Goal: Task Accomplishment & Management: Complete application form

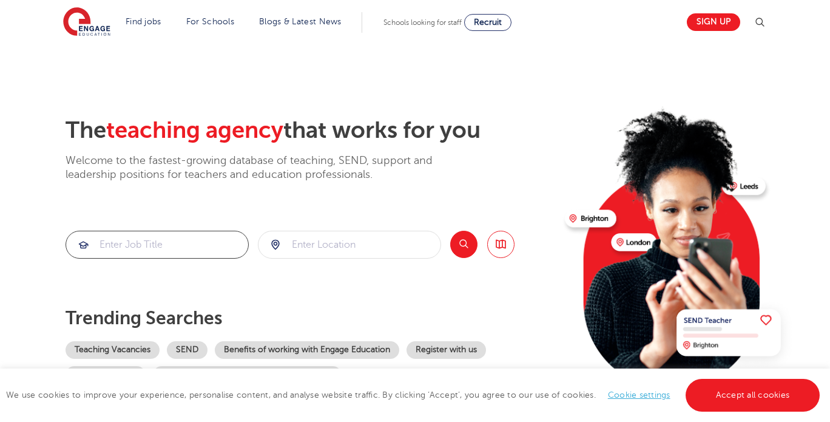
click at [192, 239] on input "search" at bounding box center [157, 244] width 182 height 27
type input "visa sponsorship"
click button "Submit" at bounding box center [0, 0] width 0 height 0
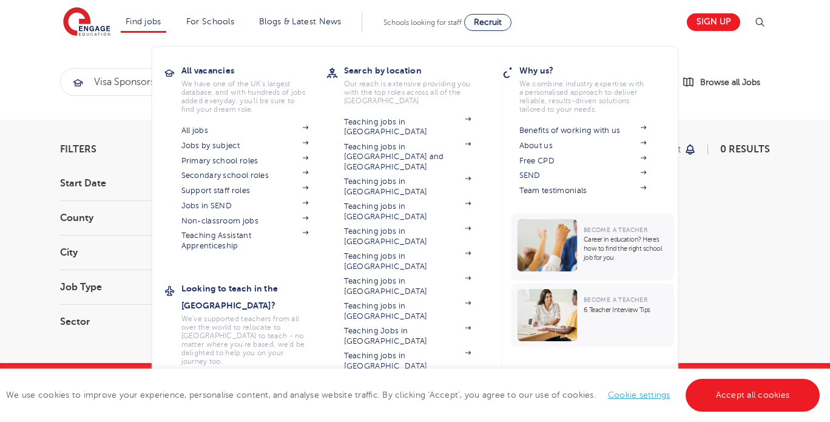
scroll to position [240, 0]
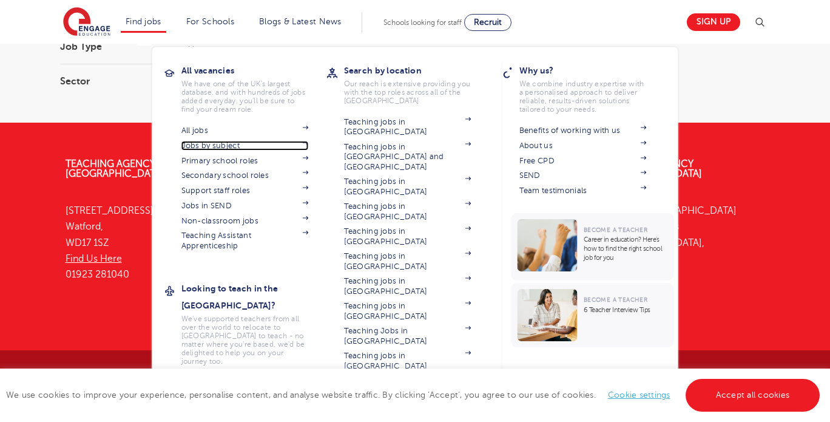
click at [235, 144] on link "Jobs by subject" at bounding box center [245, 146] width 127 height 10
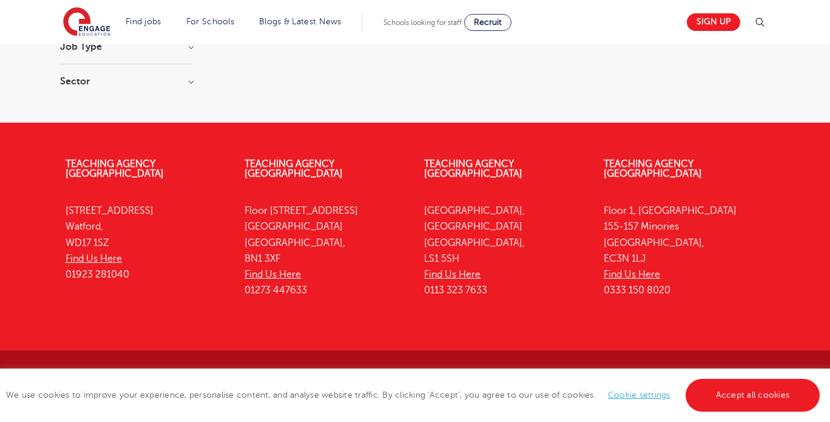
scroll to position [0, 0]
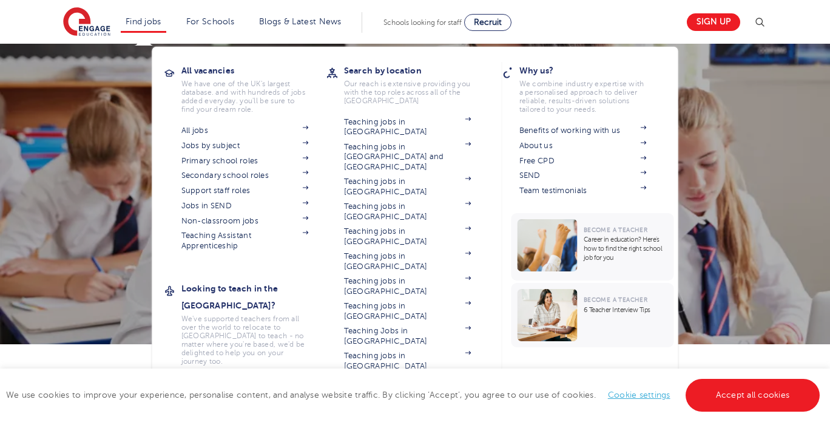
click at [151, 26] on li "Find jobs All vacancies We have one of the UK's largest database. and with hund…" at bounding box center [144, 22] width 46 height 21
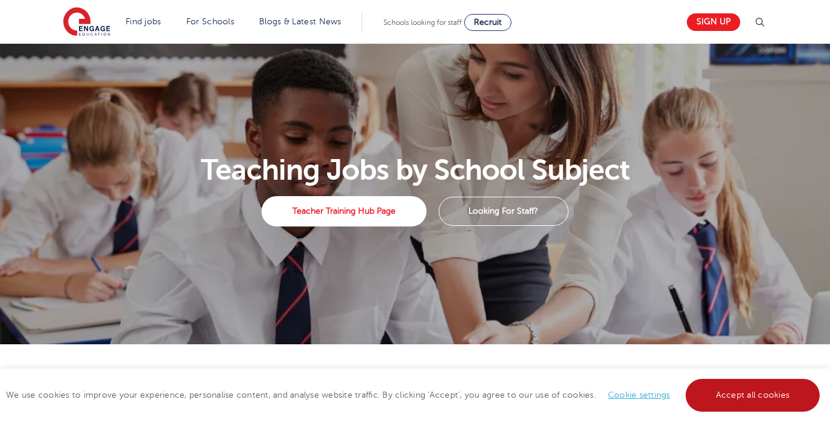
click at [749, 398] on link "Accept all cookies" at bounding box center [753, 395] width 135 height 33
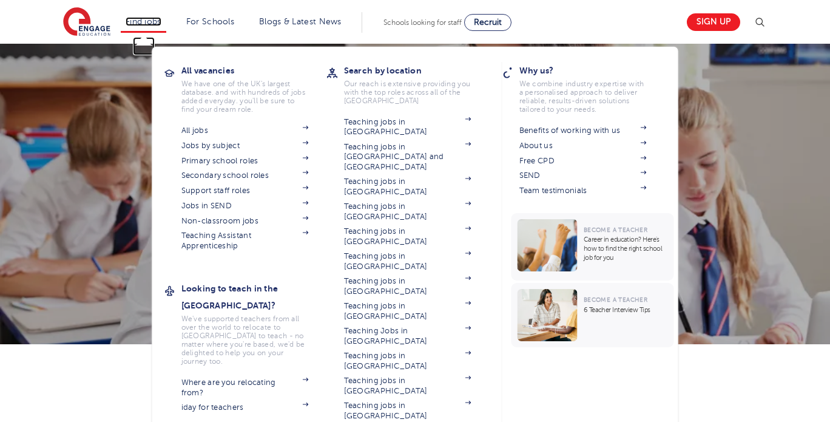
click at [161, 19] on link "Find jobs" at bounding box center [144, 21] width 36 height 9
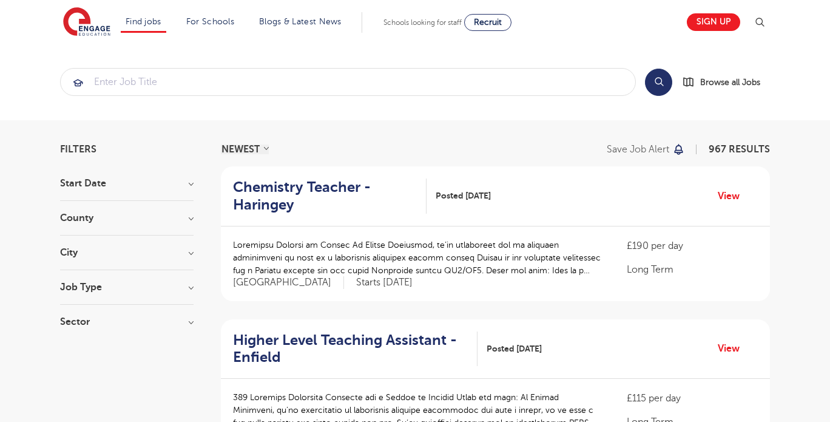
click at [94, 291] on h3 "Job Type" at bounding box center [127, 287] width 134 height 10
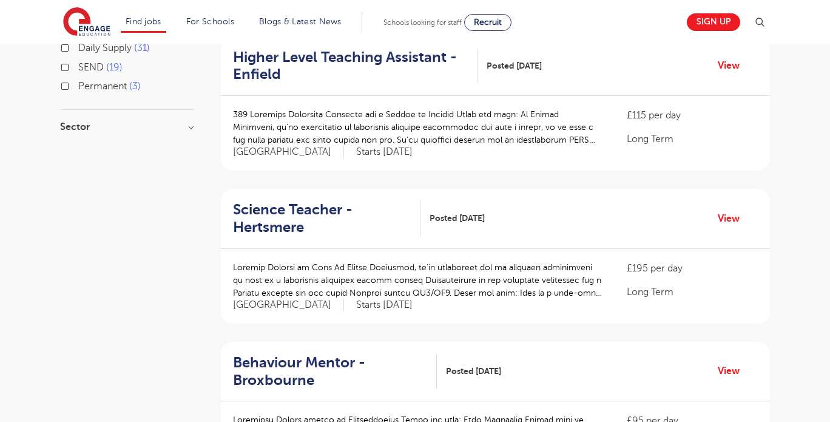
click at [81, 135] on div "Sector Long Term 477 Short Term 290 Perm 87 Primary 65 Secondary 40 Show more" at bounding box center [127, 133] width 134 height 22
click at [80, 131] on div "Sector Long Term 477 Short Term 290 Perm 87 Primary 65 Secondary 40 Show more" at bounding box center [127, 133] width 134 height 22
click at [80, 123] on h3 "Sector" at bounding box center [127, 127] width 134 height 10
click at [78, 226] on label "Secondary 40" at bounding box center [111, 228] width 67 height 16
click at [78, 226] on input "Secondary 40" at bounding box center [82, 226] width 8 height 8
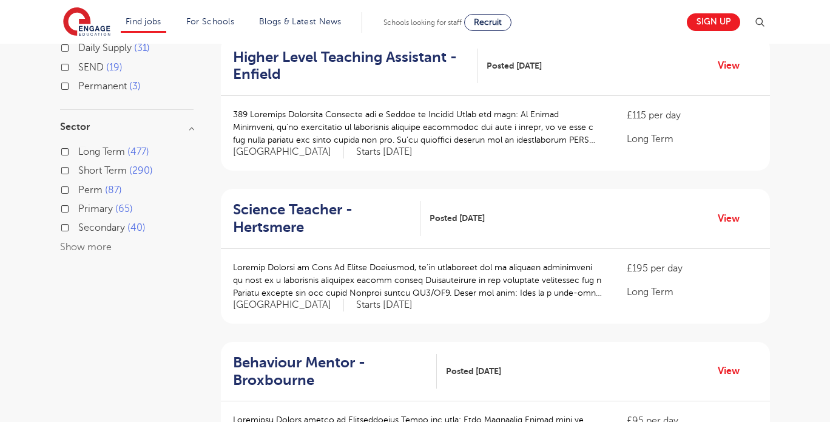
checkbox input "true"
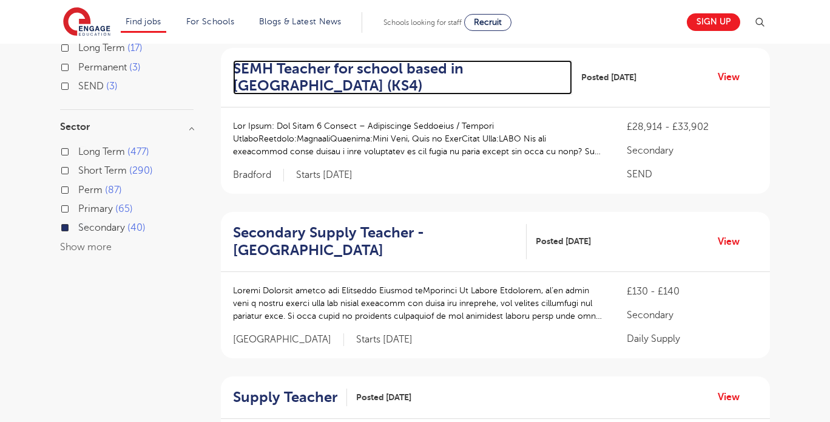
click at [288, 81] on h2 "SEMH Teacher for school based in [GEOGRAPHIC_DATA] (KS4)" at bounding box center [398, 77] width 330 height 35
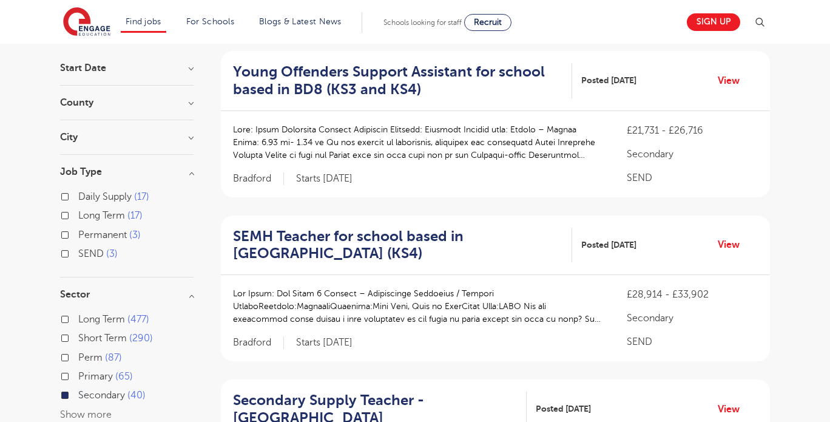
scroll to position [118, 0]
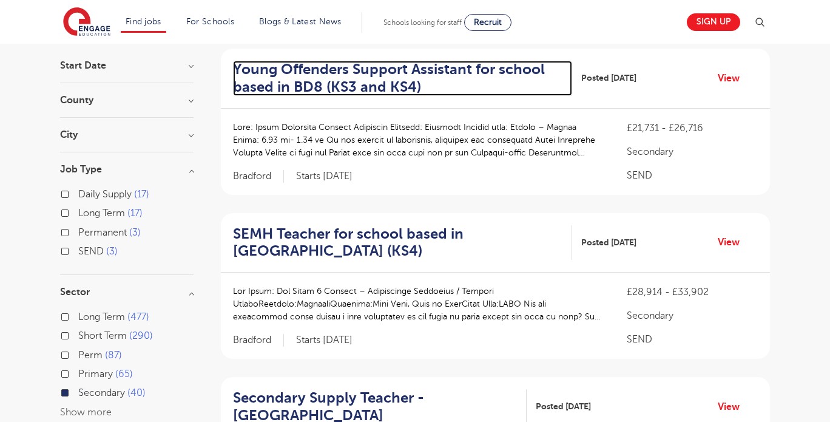
click at [390, 65] on h2 "Young Offenders Support Assistant for school based in BD8 (KS3 and KS4)" at bounding box center [398, 78] width 330 height 35
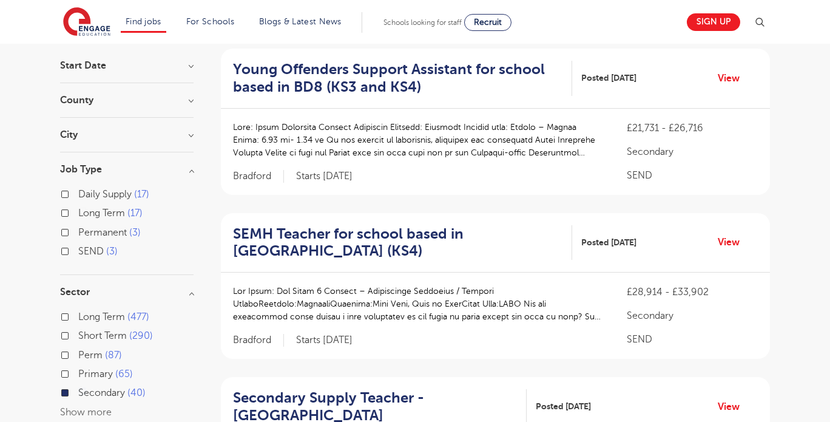
scroll to position [0, 0]
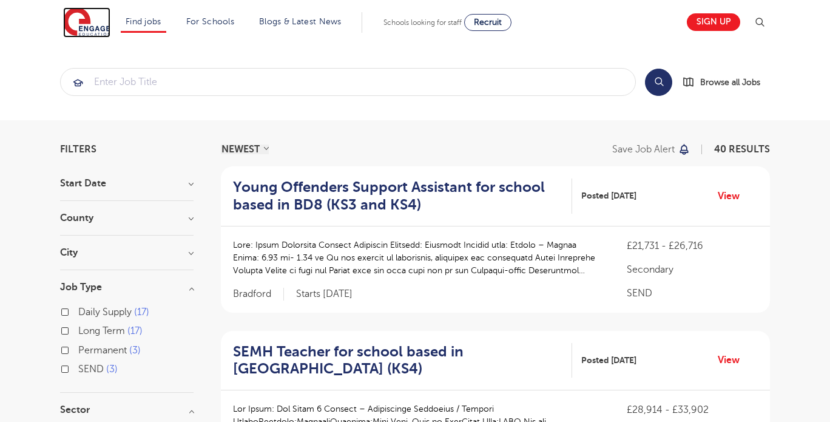
click at [81, 30] on img at bounding box center [86, 22] width 47 height 30
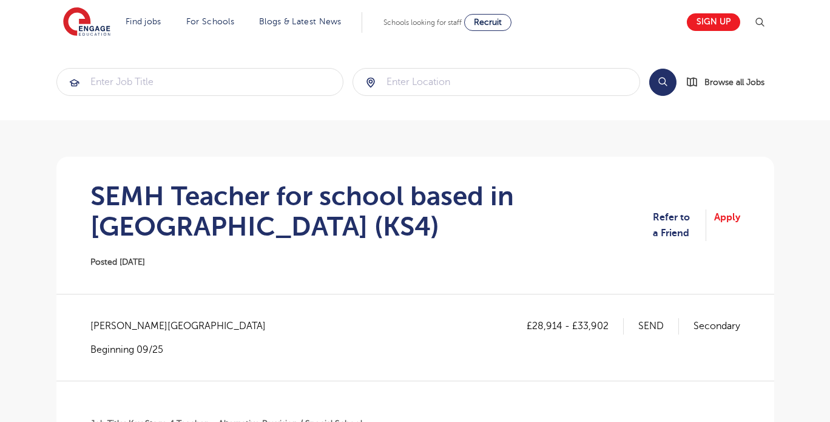
scroll to position [283, 0]
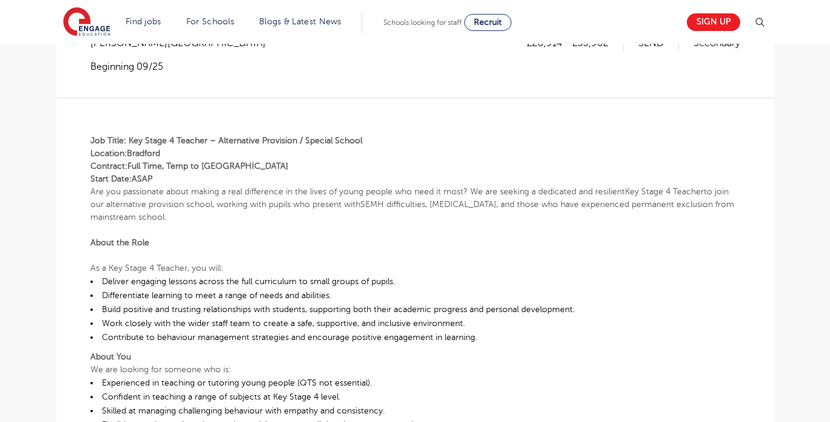
click at [462, 152] on p "Job Title: Key Stage 4 Teacher – Alternative Provision / Special School Locatio…" at bounding box center [415, 159] width 650 height 51
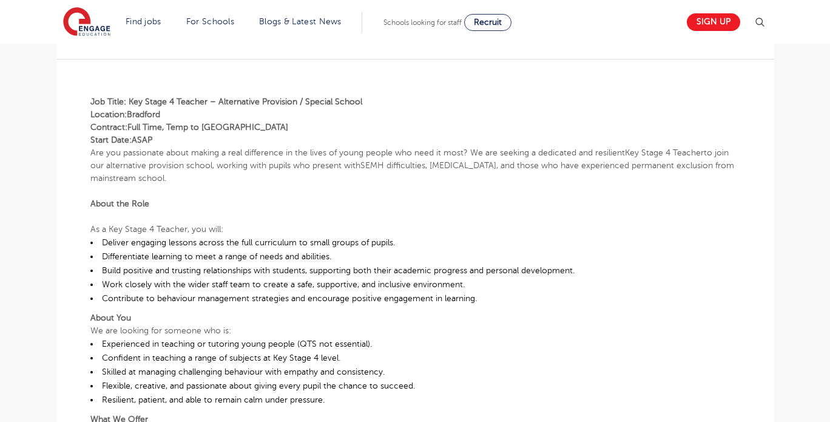
scroll to position [296, 0]
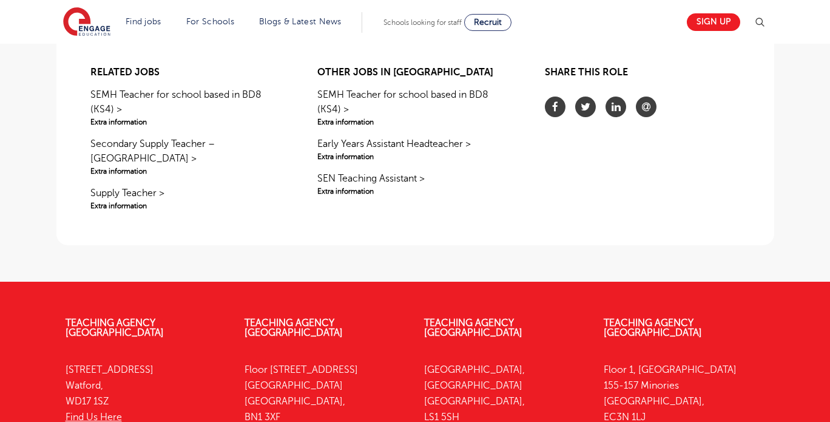
scroll to position [566, 0]
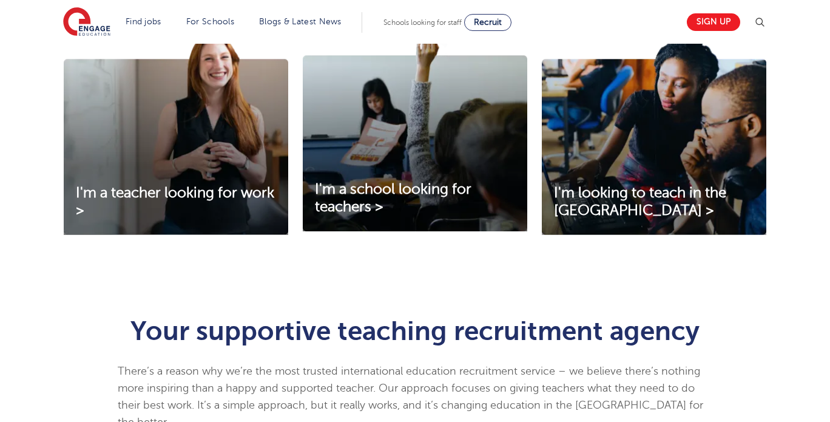
scroll to position [449, 0]
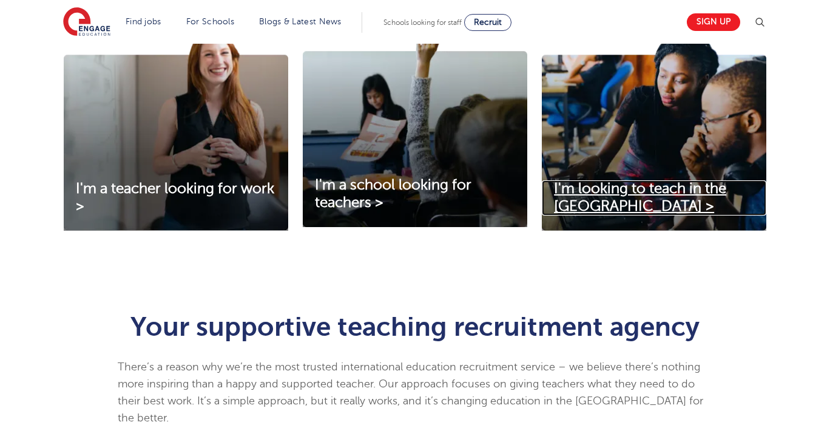
click at [674, 192] on span "I'm looking to teach in the [GEOGRAPHIC_DATA] >" at bounding box center [640, 197] width 172 height 34
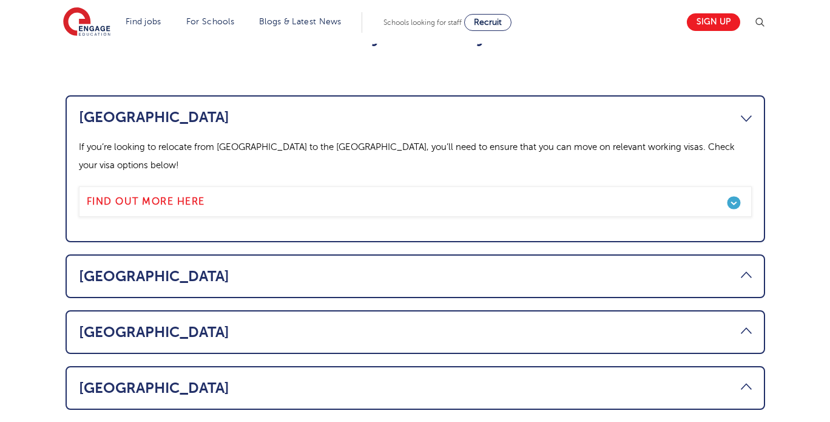
scroll to position [682, 0]
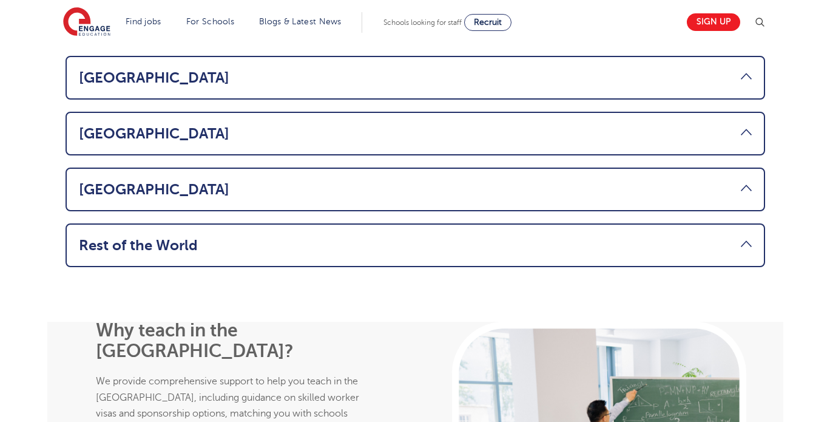
click at [745, 237] on link "Rest of the World" at bounding box center [415, 245] width 673 height 17
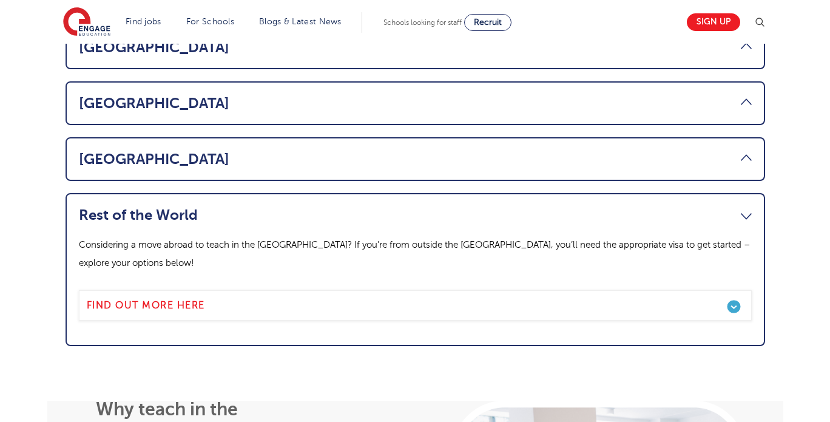
scroll to position [871, 0]
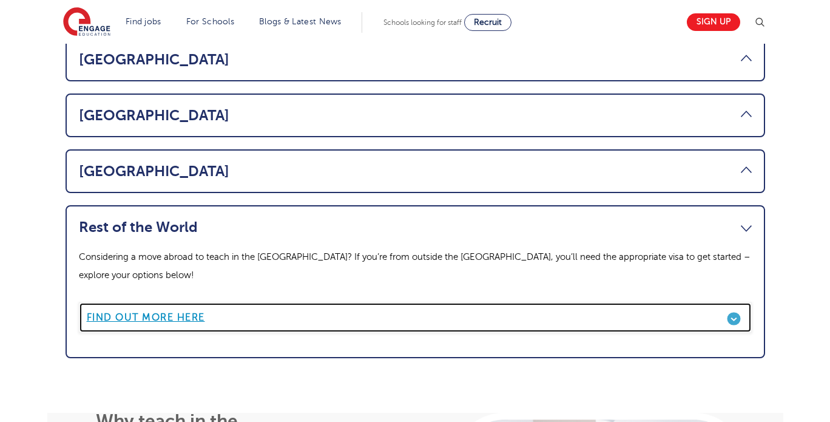
click at [182, 312] on b "Find out more here" at bounding box center [146, 317] width 118 height 11
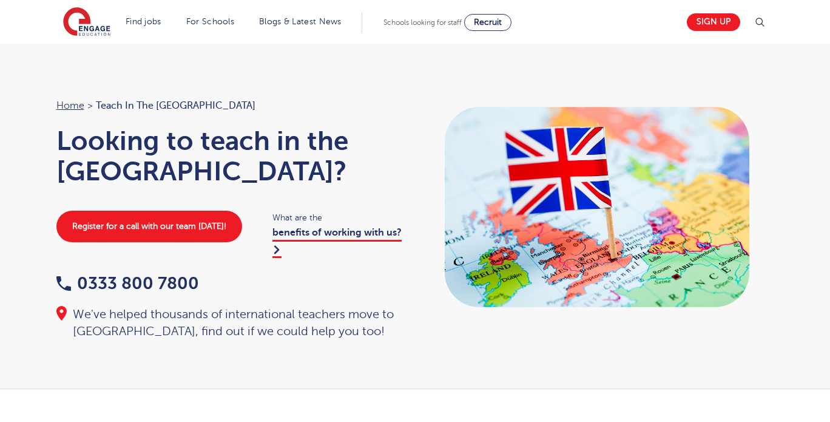
scroll to position [0, 0]
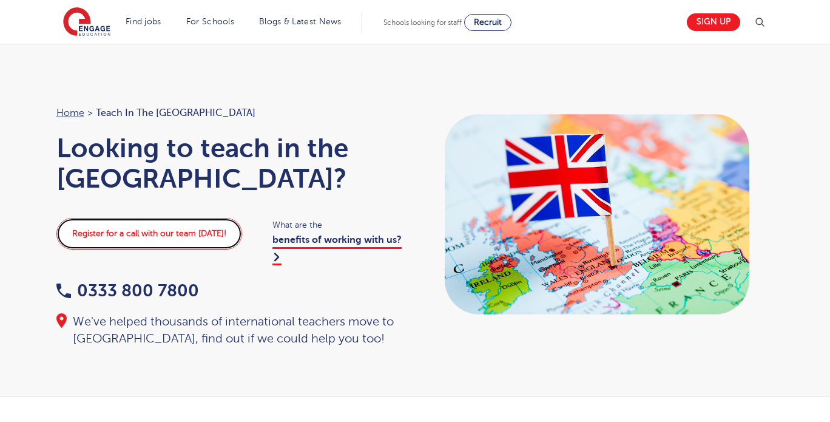
click at [166, 218] on link "Register for a call with our team today!" at bounding box center [149, 234] width 186 height 32
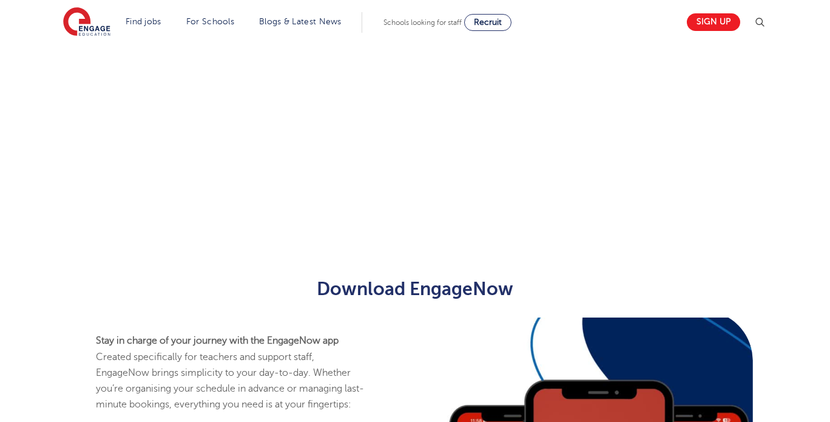
scroll to position [665, 0]
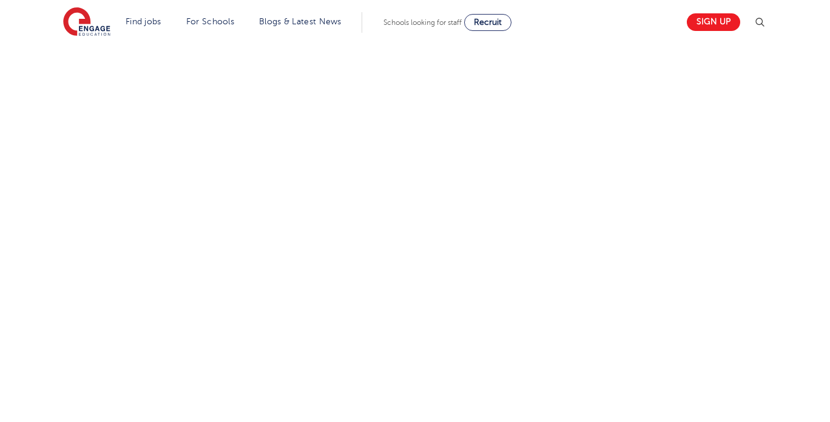
click at [606, 262] on div "Let us know more about you!" at bounding box center [415, 125] width 736 height 751
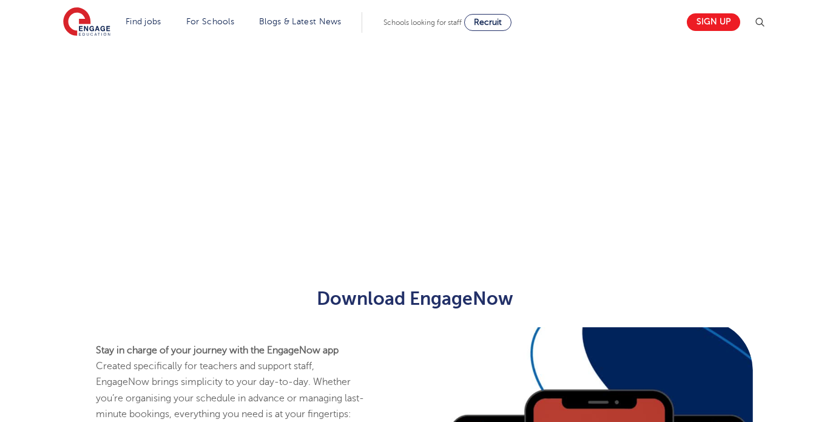
scroll to position [302, 0]
